Goal: Information Seeking & Learning: Find specific page/section

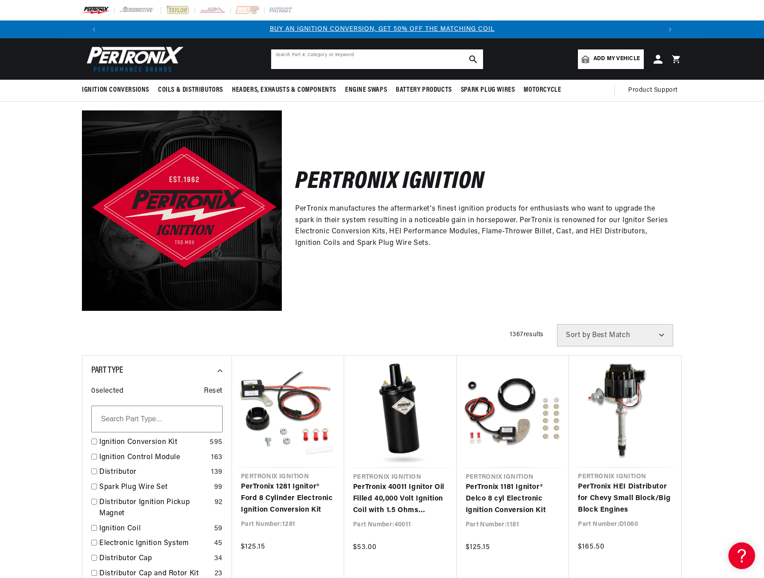
click at [349, 63] on input "text" at bounding box center [377, 59] width 212 height 20
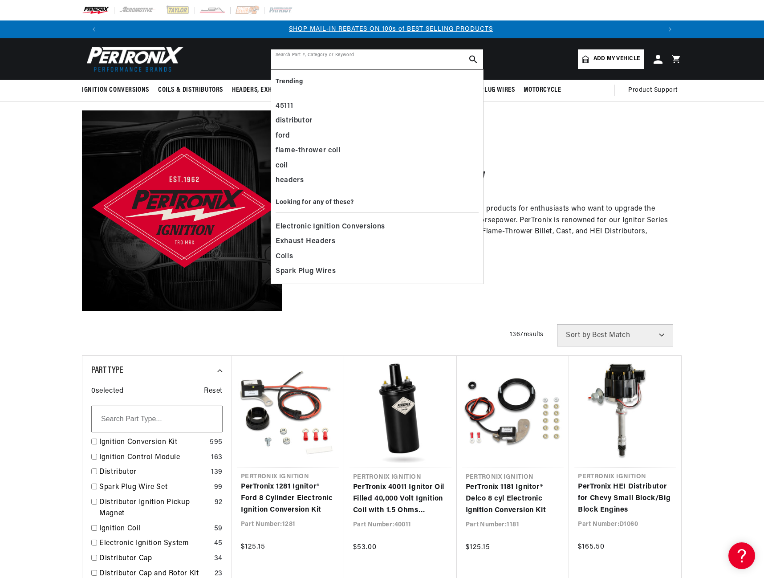
scroll to position [0, 556]
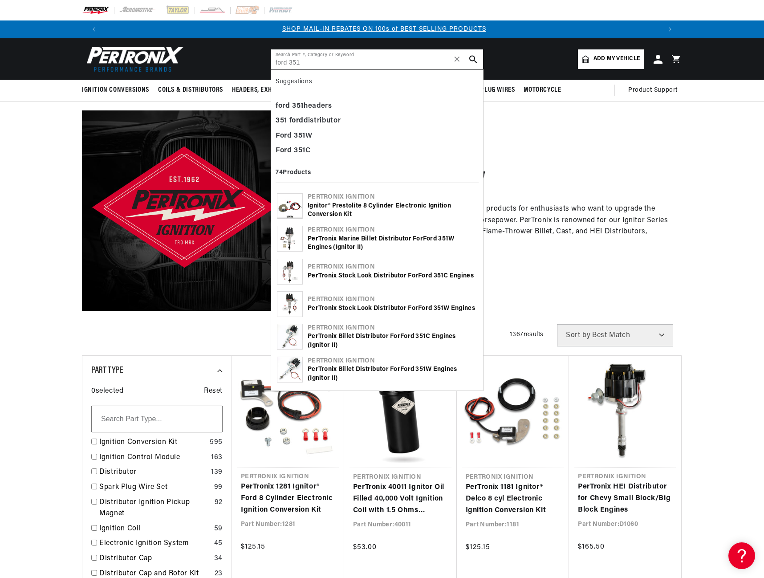
type input "ford 351"
